Goal: Book appointment/travel/reservation

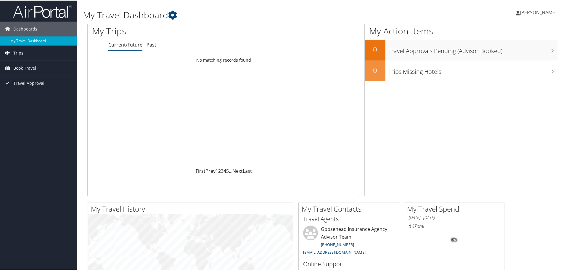
click at [29, 52] on link "Trips" at bounding box center [38, 52] width 77 height 15
click at [27, 90] on span "Book Travel" at bounding box center [24, 94] width 23 height 15
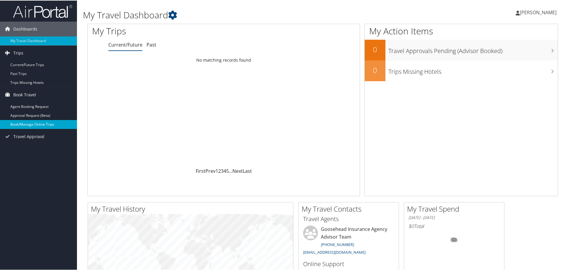
click at [40, 121] on link "Book/Manage Online Trips" at bounding box center [38, 123] width 77 height 9
